Goal: Task Accomplishment & Management: Use online tool/utility

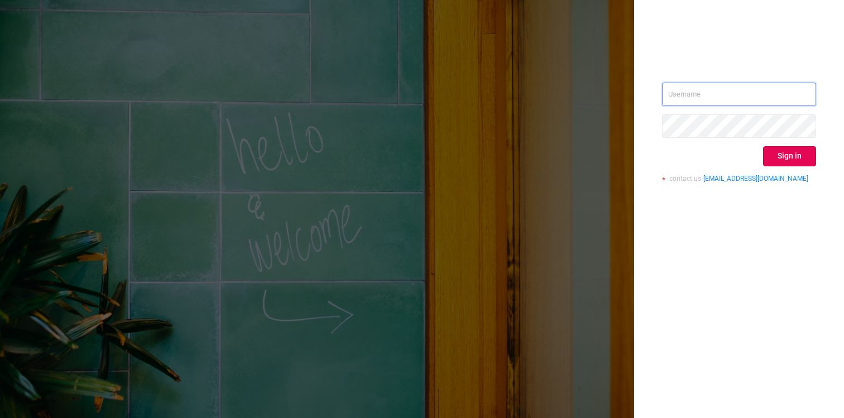
click at [702, 100] on input "text" at bounding box center [739, 94] width 154 height 23
click at [726, 139] on div "Sign in contact us [EMAIL_ADDRESS][DOMAIN_NAME]" at bounding box center [739, 137] width 154 height 108
click at [727, 95] on input "text" at bounding box center [739, 94] width 154 height 23
type input "[EMAIL_ADDRESS][DOMAIN_NAME]"
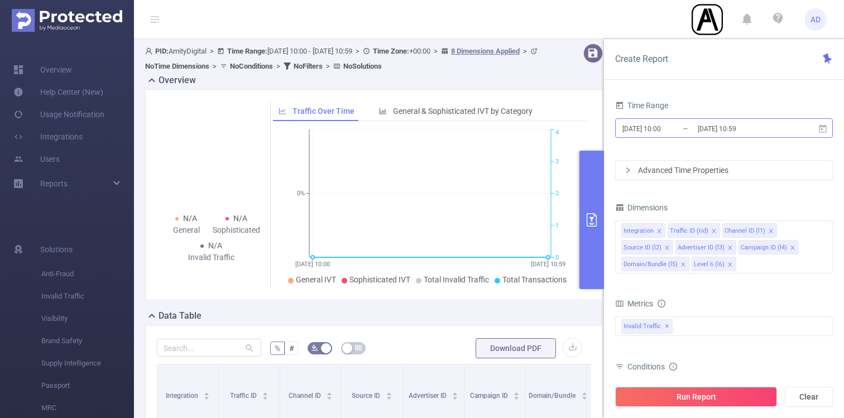
click at [710, 133] on input "[DATE] 10:59" at bounding box center [742, 128] width 90 height 15
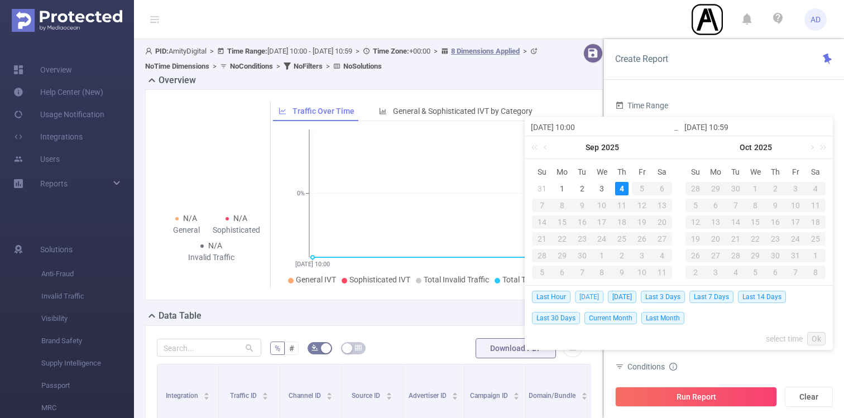
click at [588, 294] on span "[DATE]" at bounding box center [589, 297] width 28 height 12
type input "[DATE] 00:00"
type input "[DATE] 23:59"
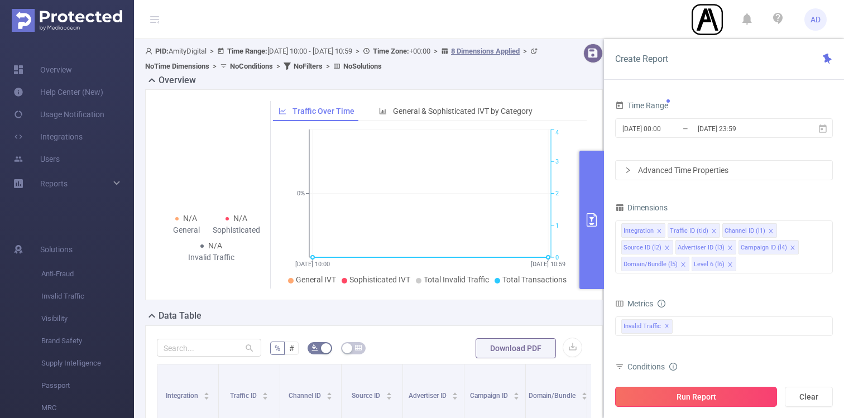
click at [703, 398] on button "Run Report" at bounding box center [696, 397] width 162 height 20
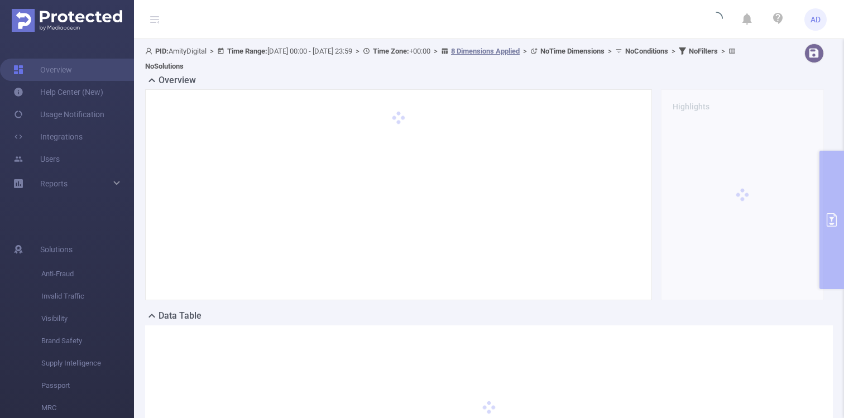
scroll to position [144, 0]
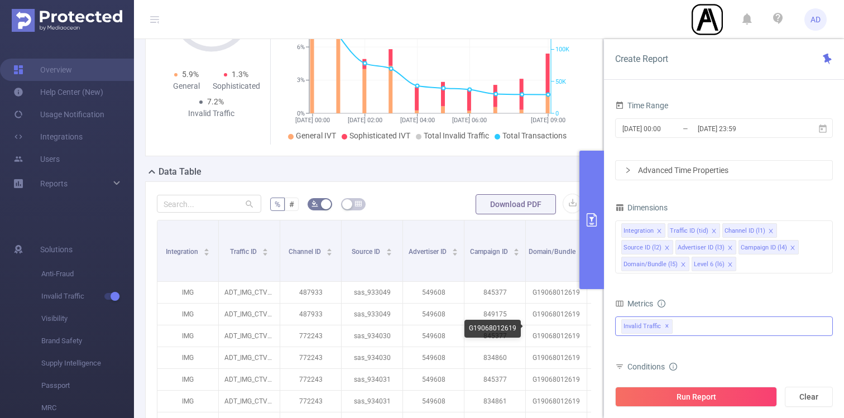
scroll to position [135, 0]
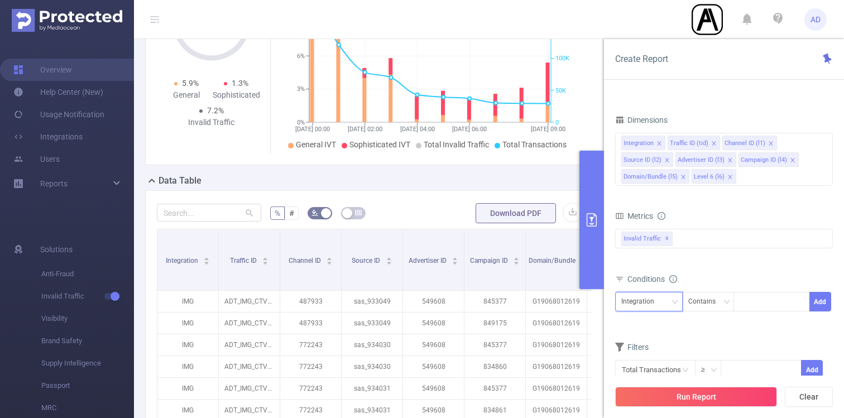
click at [638, 298] on div "Integration" at bounding box center [641, 302] width 41 height 18
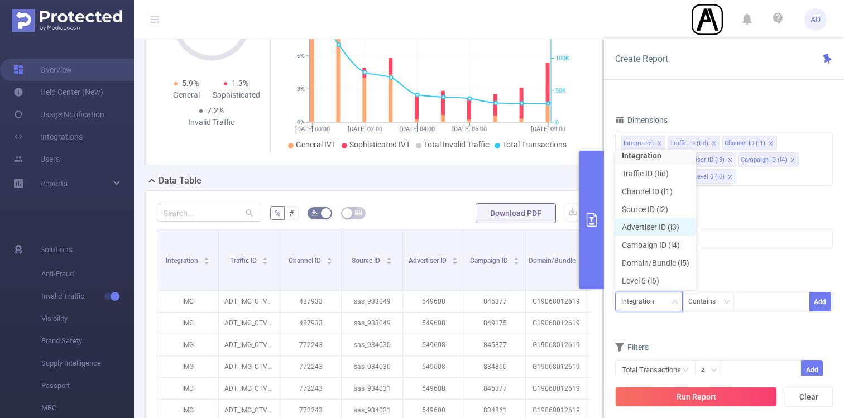
scroll to position [8, 0]
click at [662, 171] on li "Traffic ID (tid)" at bounding box center [655, 171] width 81 height 18
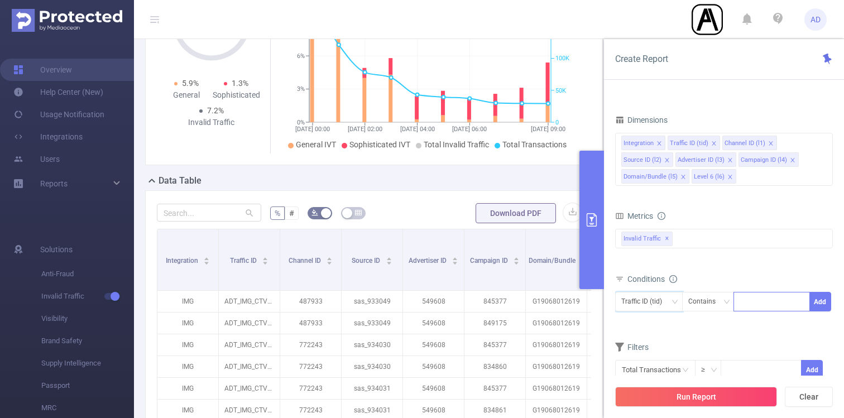
click at [746, 301] on div at bounding box center [772, 302] width 64 height 18
type input "video"
click at [746, 325] on li "video" at bounding box center [772, 325] width 76 height 18
click at [767, 301] on icon "icon: close" at bounding box center [768, 302] width 4 height 4
click at [703, 299] on div "Contains" at bounding box center [705, 302] width 35 height 18
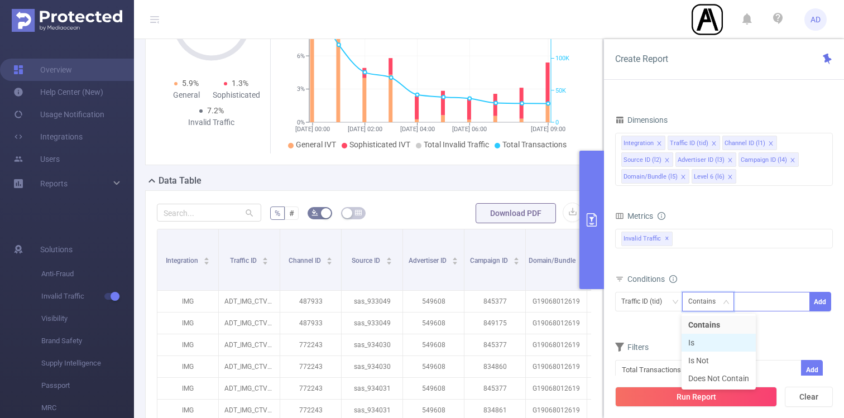
click at [708, 339] on li "Is" at bounding box center [719, 343] width 74 height 18
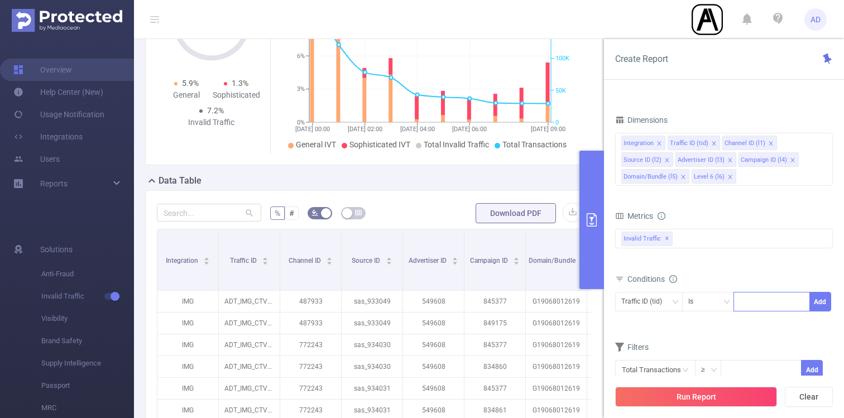
click at [756, 308] on div at bounding box center [772, 302] width 64 height 18
type input "video"
click at [766, 331] on li "video" at bounding box center [772, 325] width 76 height 18
click at [817, 308] on button "Add" at bounding box center [820, 302] width 22 height 20
click at [707, 394] on button "Run Report" at bounding box center [696, 397] width 162 height 20
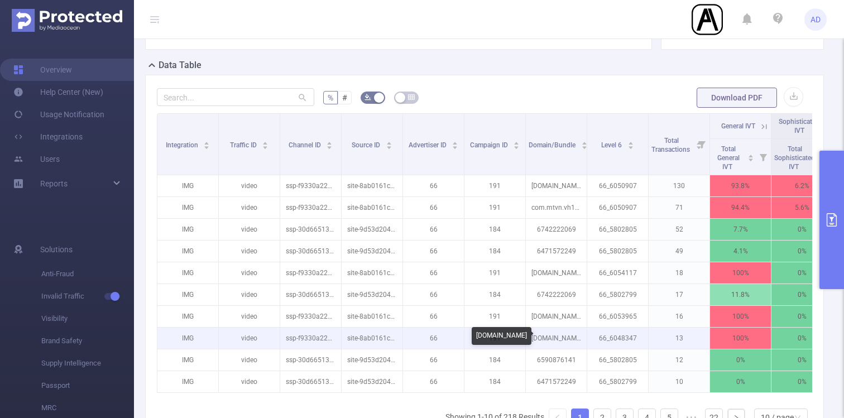
scroll to position [0, 84]
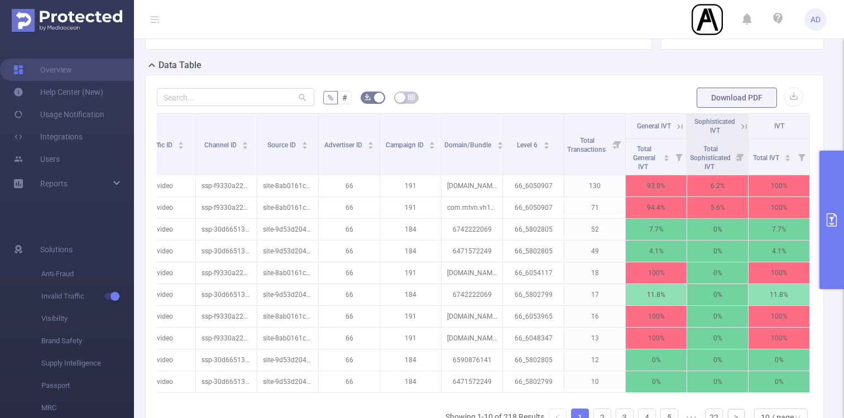
click at [682, 124] on icon at bounding box center [680, 127] width 10 height 10
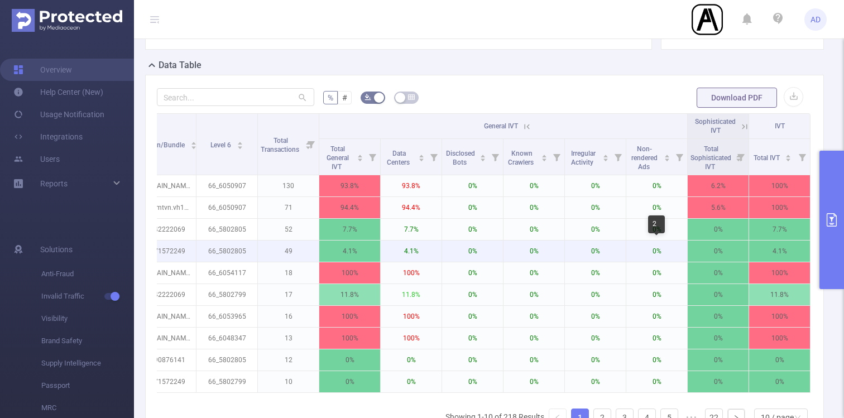
scroll to position [0, 391]
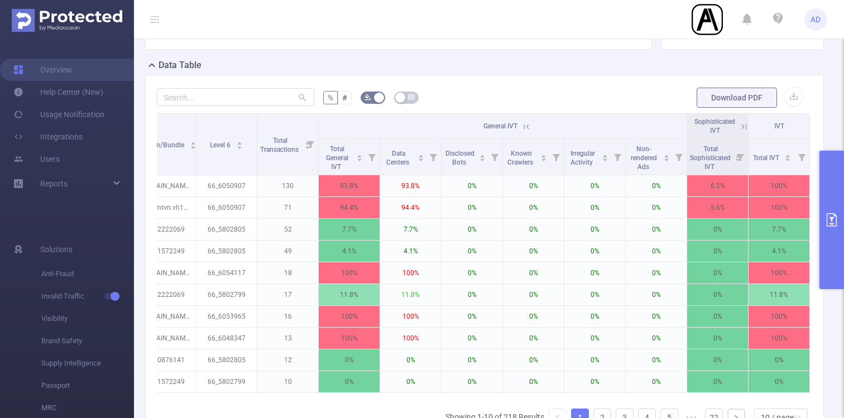
click at [524, 124] on icon at bounding box center [526, 127] width 10 height 10
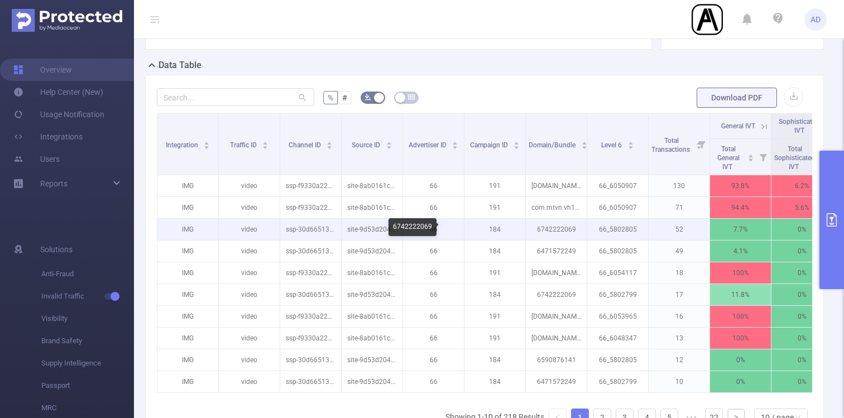
scroll to position [0, 0]
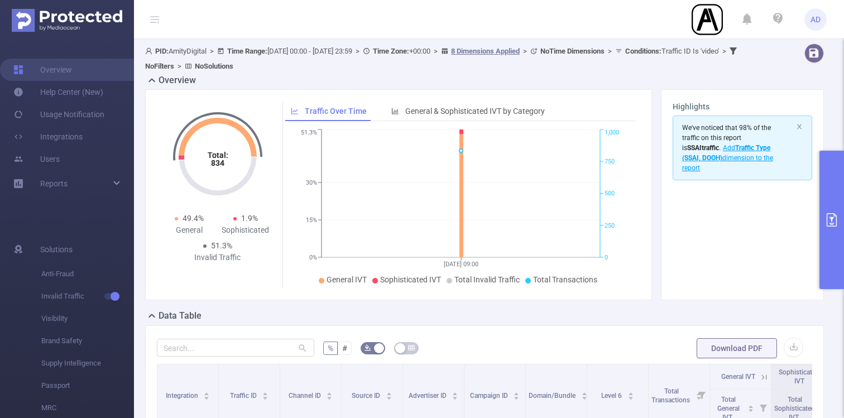
click at [754, 157] on span "Add Traffic Type (SSAI, DOOH) dimension to the report" at bounding box center [727, 158] width 91 height 28
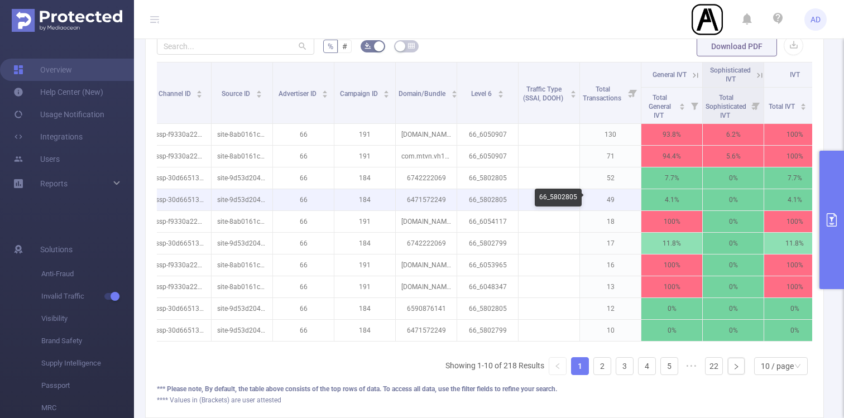
scroll to position [0, 146]
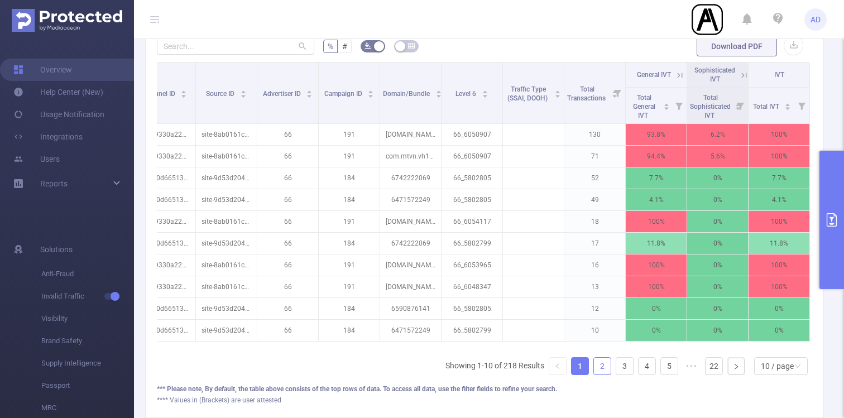
click at [603, 366] on link "2" at bounding box center [602, 366] width 17 height 17
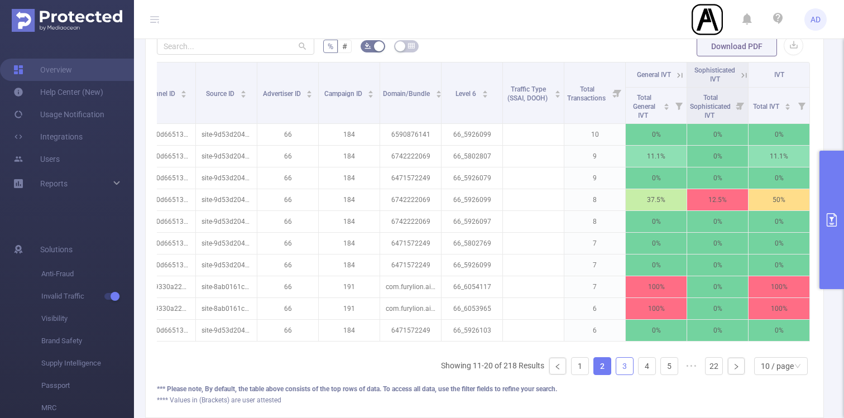
click at [621, 366] on link "3" at bounding box center [624, 366] width 17 height 17
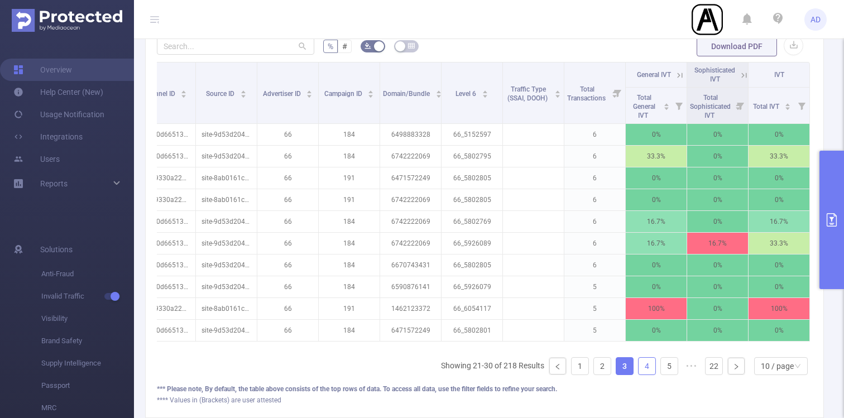
click at [647, 366] on link "4" at bounding box center [647, 366] width 17 height 17
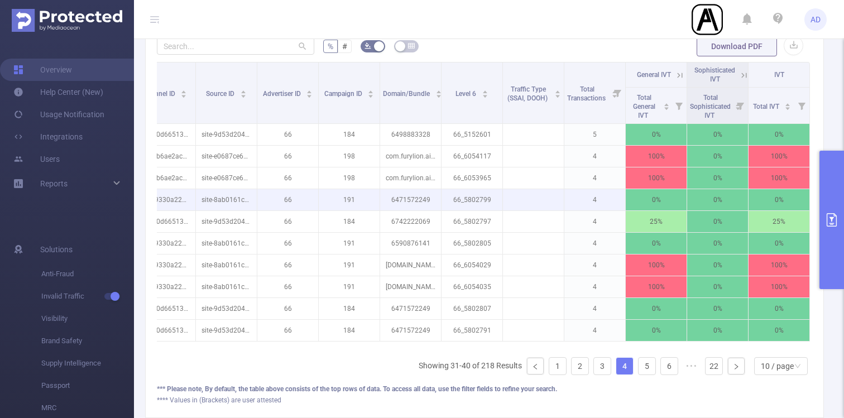
scroll to position [289, 0]
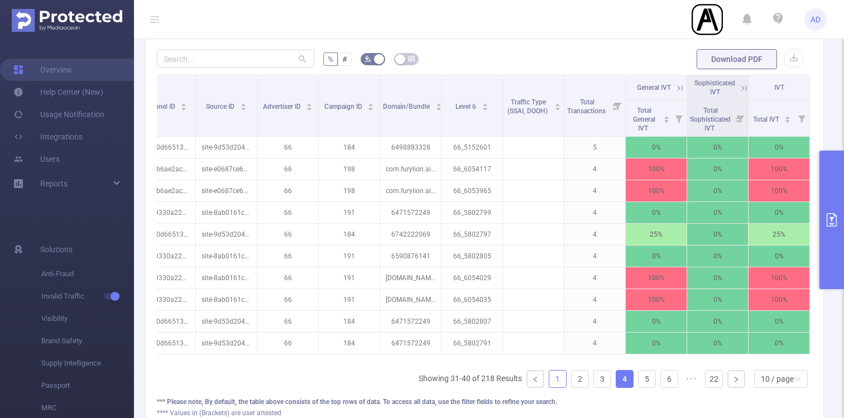
click at [558, 381] on link "1" at bounding box center [557, 379] width 17 height 17
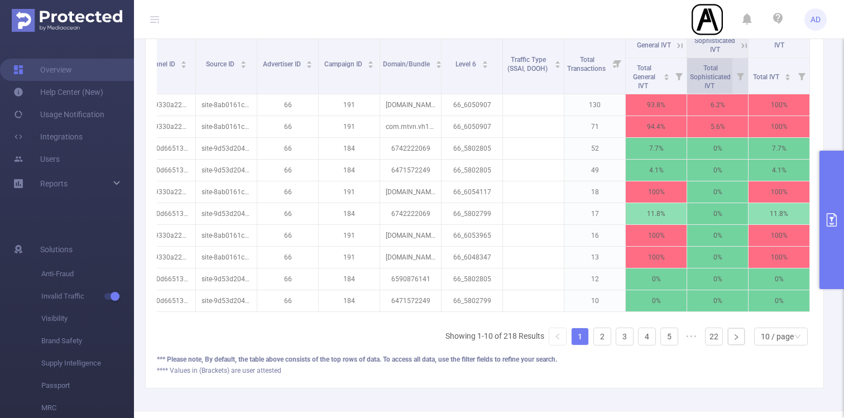
scroll to position [324, 0]
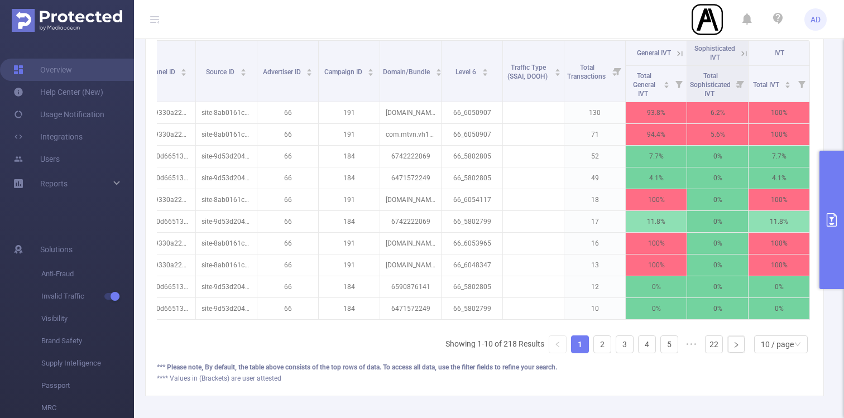
click at [682, 55] on icon at bounding box center [680, 53] width 5 height 5
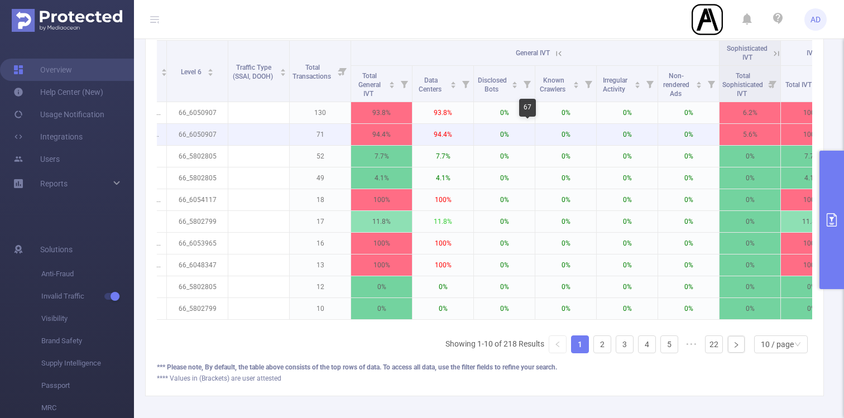
scroll to position [0, 453]
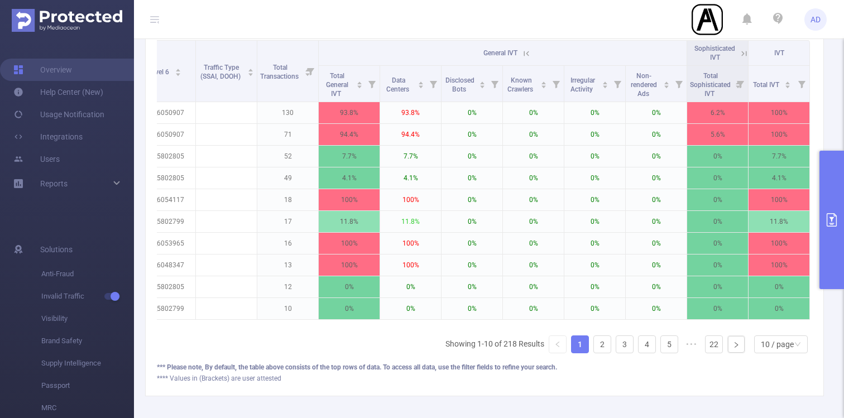
click at [528, 53] on icon at bounding box center [526, 54] width 10 height 10
